Goal: Task Accomplishment & Management: Use online tool/utility

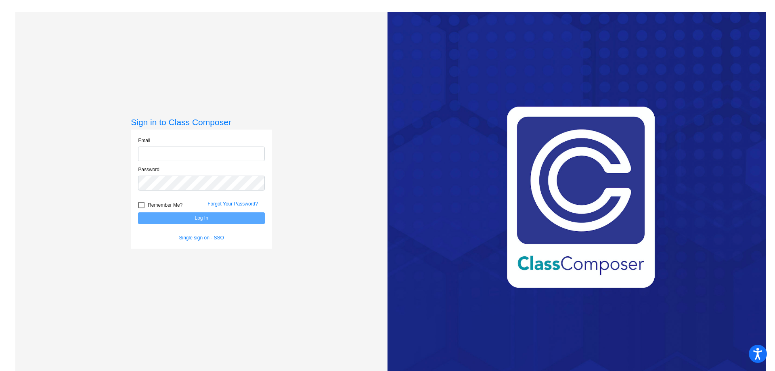
type input "[EMAIL_ADDRESS][PERSON_NAME][DOMAIN_NAME]"
click at [209, 219] on button "Log In" at bounding box center [201, 218] width 127 height 12
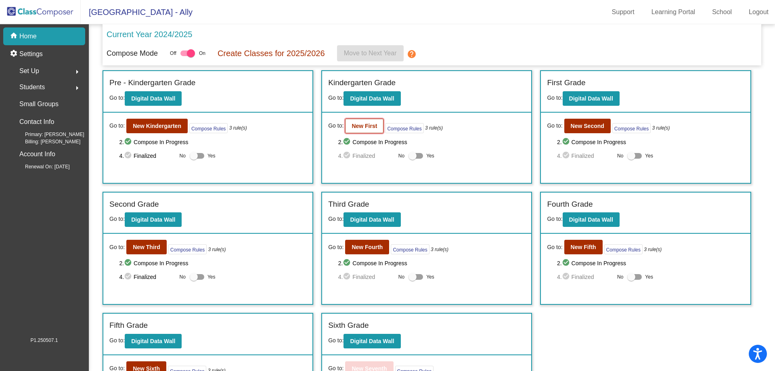
click at [361, 130] on button "New First" at bounding box center [364, 126] width 38 height 15
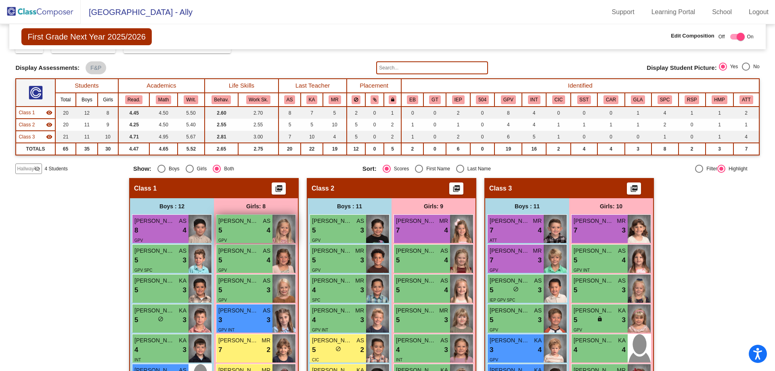
scroll to position [81, 0]
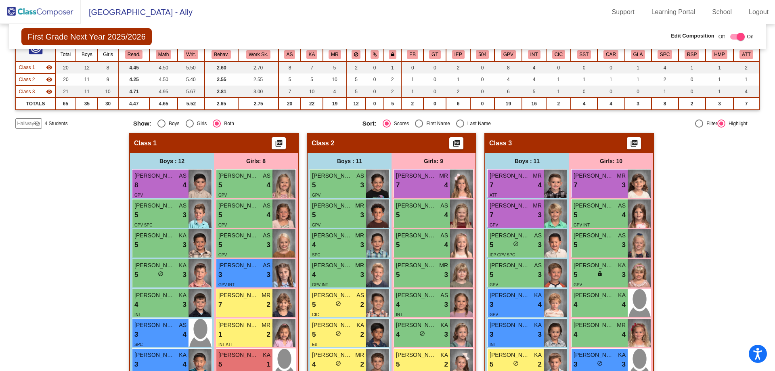
click at [460, 125] on div "Select an option" at bounding box center [460, 123] width 8 height 8
click at [460, 128] on input "Last Name" at bounding box center [460, 128] width 0 height 0
radio input "true"
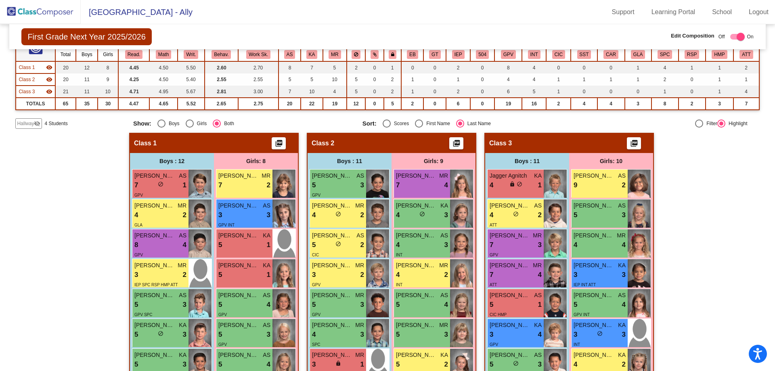
click at [385, 122] on div "Select an option" at bounding box center [387, 123] width 8 height 8
click at [386, 128] on input "Scores" at bounding box center [386, 128] width 0 height 0
radio input "true"
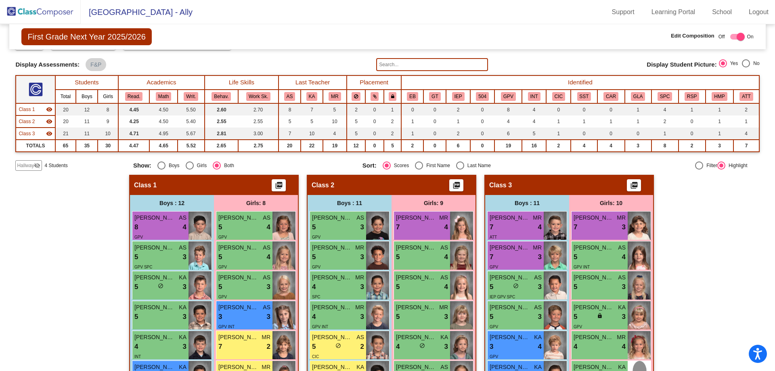
scroll to position [0, 0]
